Goal: Task Accomplishment & Management: Complete application form

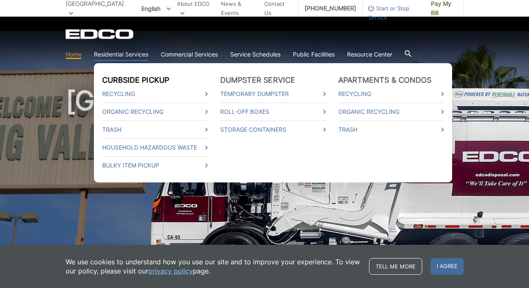
scroll to position [0, 0]
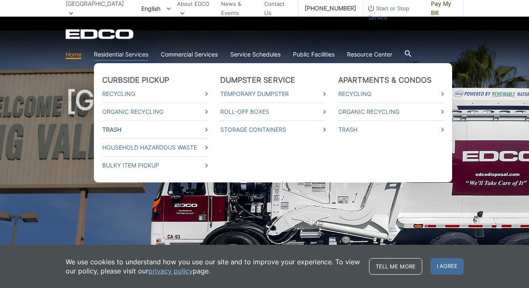
click at [107, 129] on link "Trash" at bounding box center [155, 129] width 106 height 9
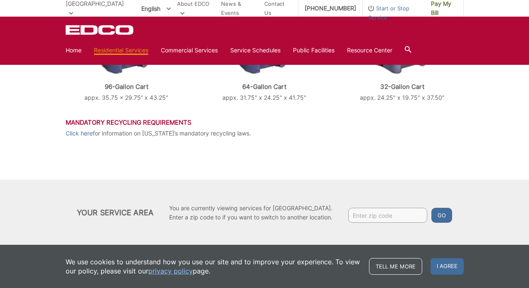
scroll to position [402, 0]
click at [359, 217] on input "Enter zip code" at bounding box center [387, 215] width 79 height 15
type input "91977"
click at [447, 217] on button "Go" at bounding box center [442, 215] width 21 height 15
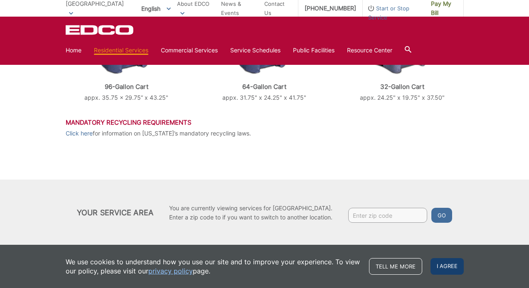
click at [434, 267] on span "I agree" at bounding box center [447, 266] width 33 height 17
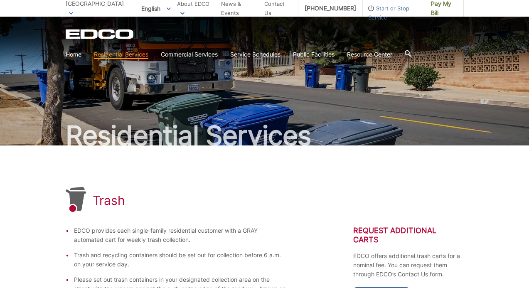
scroll to position [0, 0]
click at [280, 10] on link "Contact Us" at bounding box center [277, 8] width 27 height 18
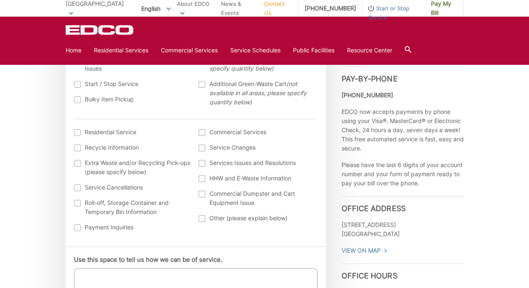
scroll to position [295, 0]
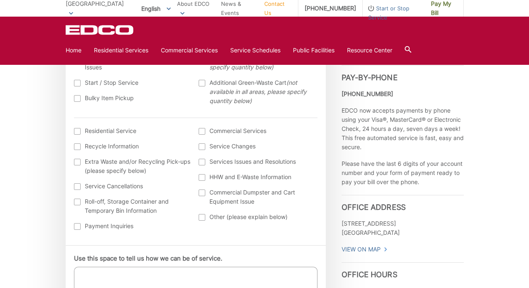
click at [74, 95] on label "Bulky Item Pickup" at bounding box center [132, 98] width 117 height 9
click at [0, 0] on input "Bulky Item Pickup" at bounding box center [0, 0] width 0 height 0
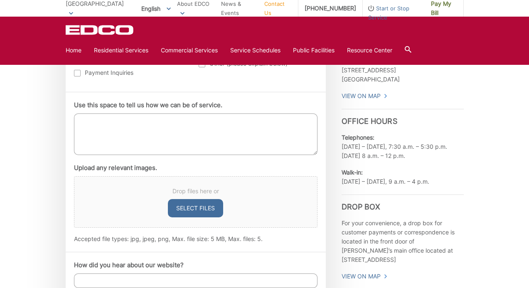
scroll to position [461, 0]
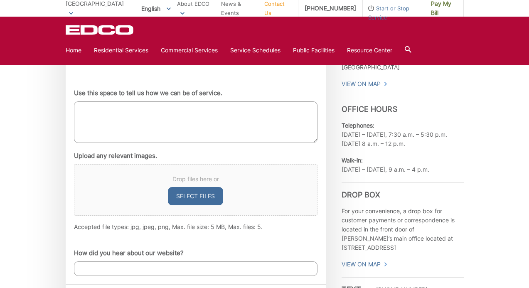
click at [129, 124] on textarea "Use this space to tell us how we can be of service." at bounding box center [196, 122] width 244 height 42
type textarea "h"
click at [111, 107] on textarea "i have ar\pretty big recliner chair for pickup,2 39 inch high" at bounding box center [196, 122] width 244 height 42
click at [146, 118] on textarea "i have a pretty big recliner chair for pickup,2 39 inch high" at bounding box center [196, 122] width 244 height 42
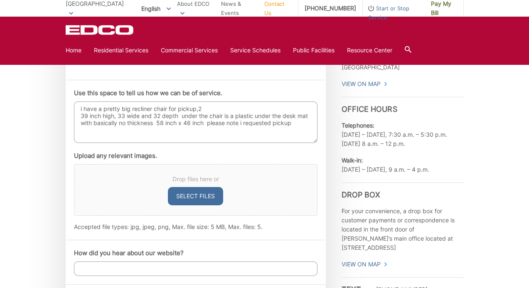
click at [146, 116] on textarea "i have a pretty big recliner chair for pickup,2 39 inch high, 33 wide and 32 de…" at bounding box center [196, 122] width 244 height 42
click at [303, 121] on textarea "i have a pretty big recliner chair for pickup,2 39 inch high, 33 wide and 32 de…" at bounding box center [196, 122] width 244 height 42
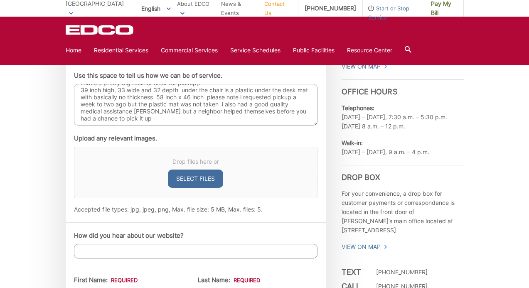
scroll to position [8, 0]
type textarea "i have a pretty big recliner chair for pickup,2 39 inch high, 33 wide and 32 de…"
click at [214, 251] on input "How did you hear about our website?" at bounding box center [196, 251] width 244 height 15
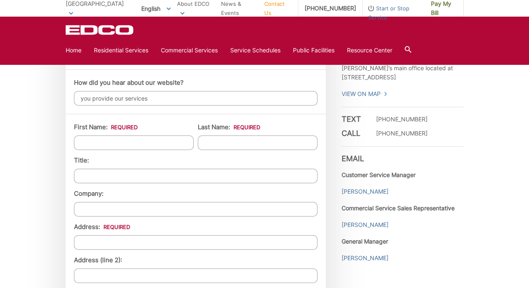
scroll to position [637, 0]
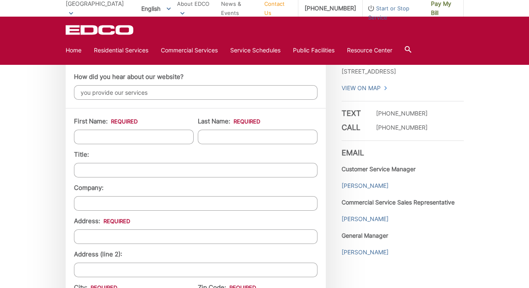
type input "you provide our services"
type input "f"
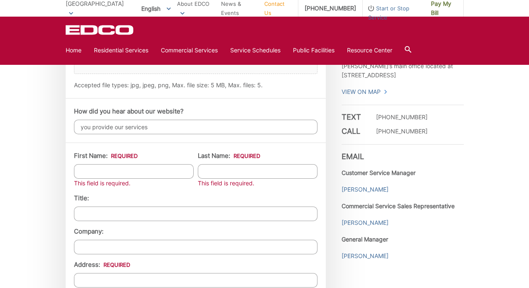
scroll to position [636, 0]
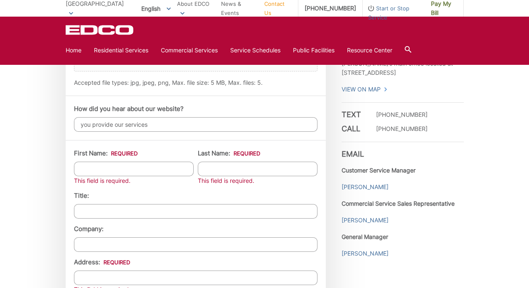
click at [148, 172] on input "First Name: *" at bounding box center [134, 169] width 120 height 15
type input "Michele"
type input "Cella"
click at [157, 206] on input "Title:" at bounding box center [196, 211] width 244 height 15
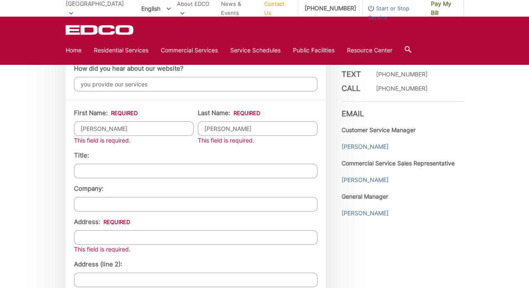
scroll to position [681, 0]
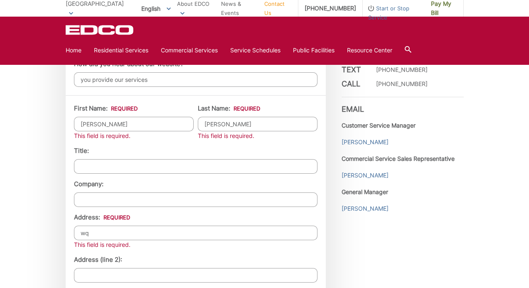
type input "wq"
type input "3"
click at [106, 233] on input "wq" at bounding box center [196, 234] width 244 height 15
type input "w"
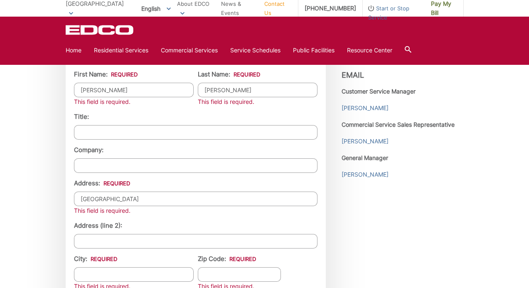
scroll to position [716, 0]
click at [313, 200] on input "3240 S Granada" at bounding box center [196, 198] width 244 height 15
click at [310, 199] on input "3240 S Granada" at bounding box center [196, 198] width 244 height 15
click at [306, 199] on input "3240 S Granada" at bounding box center [196, 198] width 244 height 15
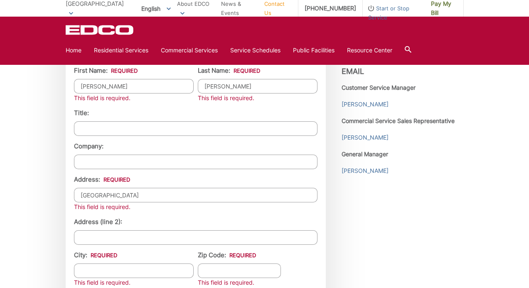
scroll to position [718, 0]
type input "3240 S Granada"
type input "/"
type input "A"
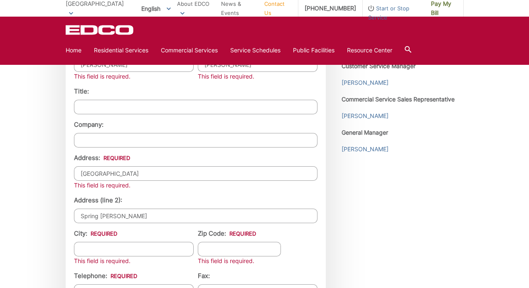
scroll to position [742, 0]
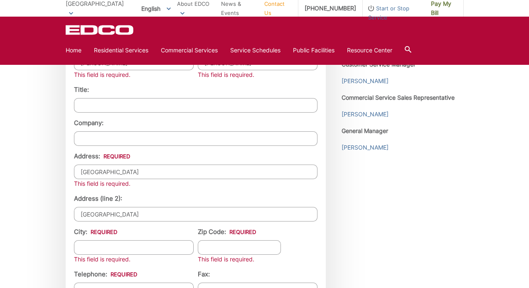
type input "[GEOGRAPHIC_DATA]"
type input "S"
click at [126, 165] on input "3240 S Granada" at bounding box center [196, 172] width 244 height 15
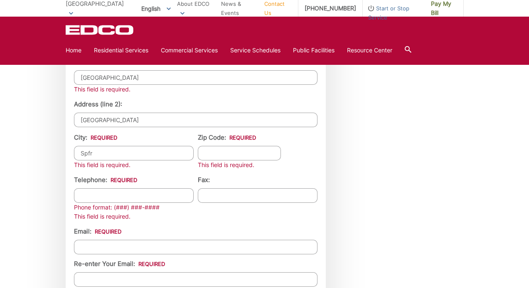
scroll to position [839, 0]
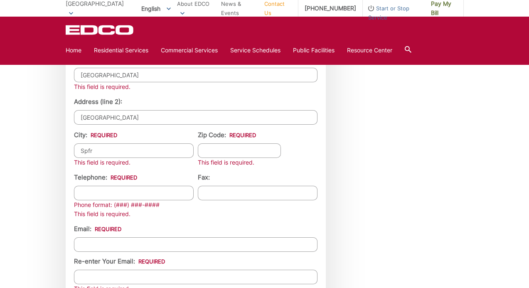
drag, startPoint x: 135, startPoint y: 146, endPoint x: 22, endPoint y: 139, distance: 112.5
drag, startPoint x: 109, startPoint y: 145, endPoint x: 70, endPoint y: 147, distance: 39.2
click at [70, 149] on div "First Name: * Michele This field is required. Last Name: * Cella This field is …" at bounding box center [196, 137] width 260 height 401
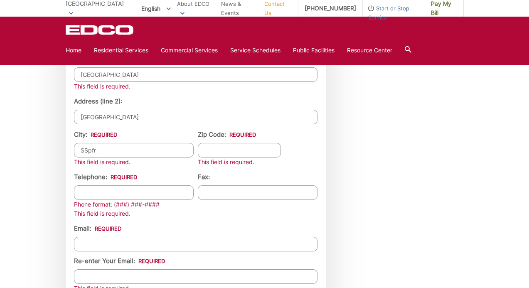
drag, startPoint x: 108, startPoint y: 146, endPoint x: 4, endPoint y: 143, distance: 104.4
drag, startPoint x: 104, startPoint y: 151, endPoint x: 67, endPoint y: 147, distance: 37.2
click at [67, 148] on div "First Name: * Michele This field is required. Last Name: * Cella This field is …" at bounding box center [196, 137] width 260 height 401
type input "[GEOGRAPHIC_DATA]"
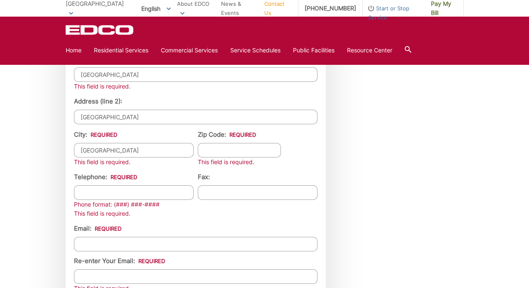
drag, startPoint x: 235, startPoint y: 154, endPoint x: 229, endPoint y: 151, distance: 7.1
type input "91977"
click at [169, 202] on div "Phone format: (###) ###-####" at bounding box center [134, 204] width 120 height 9
type input "(818) 318-4318"
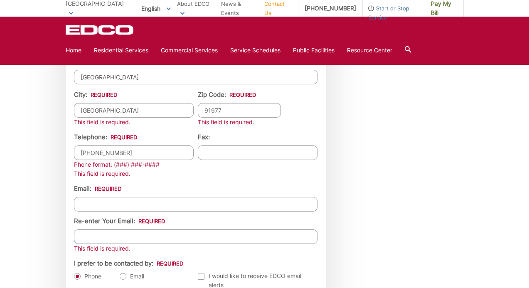
scroll to position [889, 0]
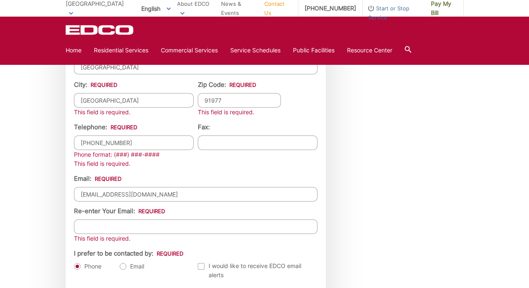
type input "michelecella@yahoo.com"
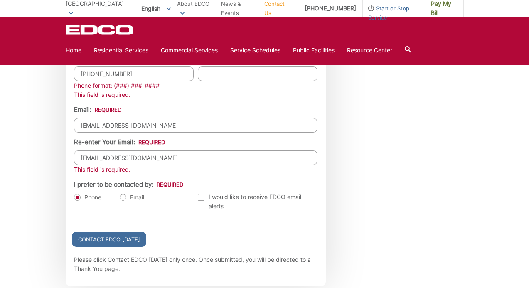
scroll to position [965, 0]
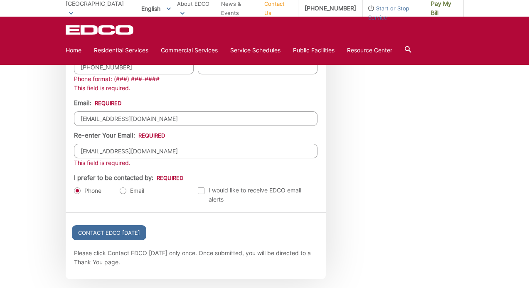
type input "michelecella@yahoo.com"
click at [118, 189] on ul "Phone Email" at bounding box center [134, 190] width 120 height 9
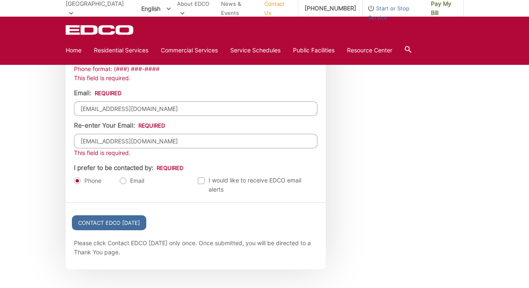
scroll to position [982, 0]
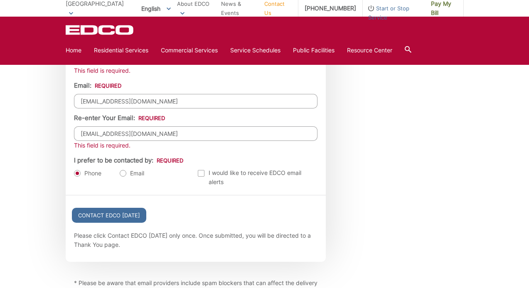
click at [126, 170] on label "Email" at bounding box center [132, 173] width 25 height 8
radio input "true"
click at [118, 210] on input "Contact EDCO Today" at bounding box center [109, 215] width 74 height 15
click at [116, 217] on input "Contact EDCO Today" at bounding box center [109, 215] width 74 height 15
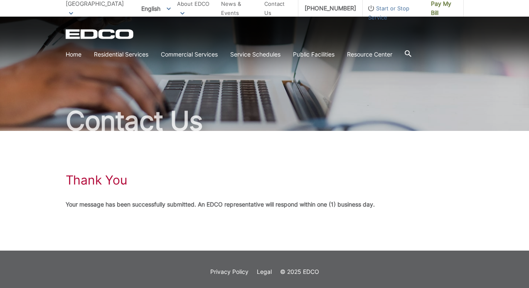
scroll to position [14, 0]
